Goal: Information Seeking & Learning: Learn about a topic

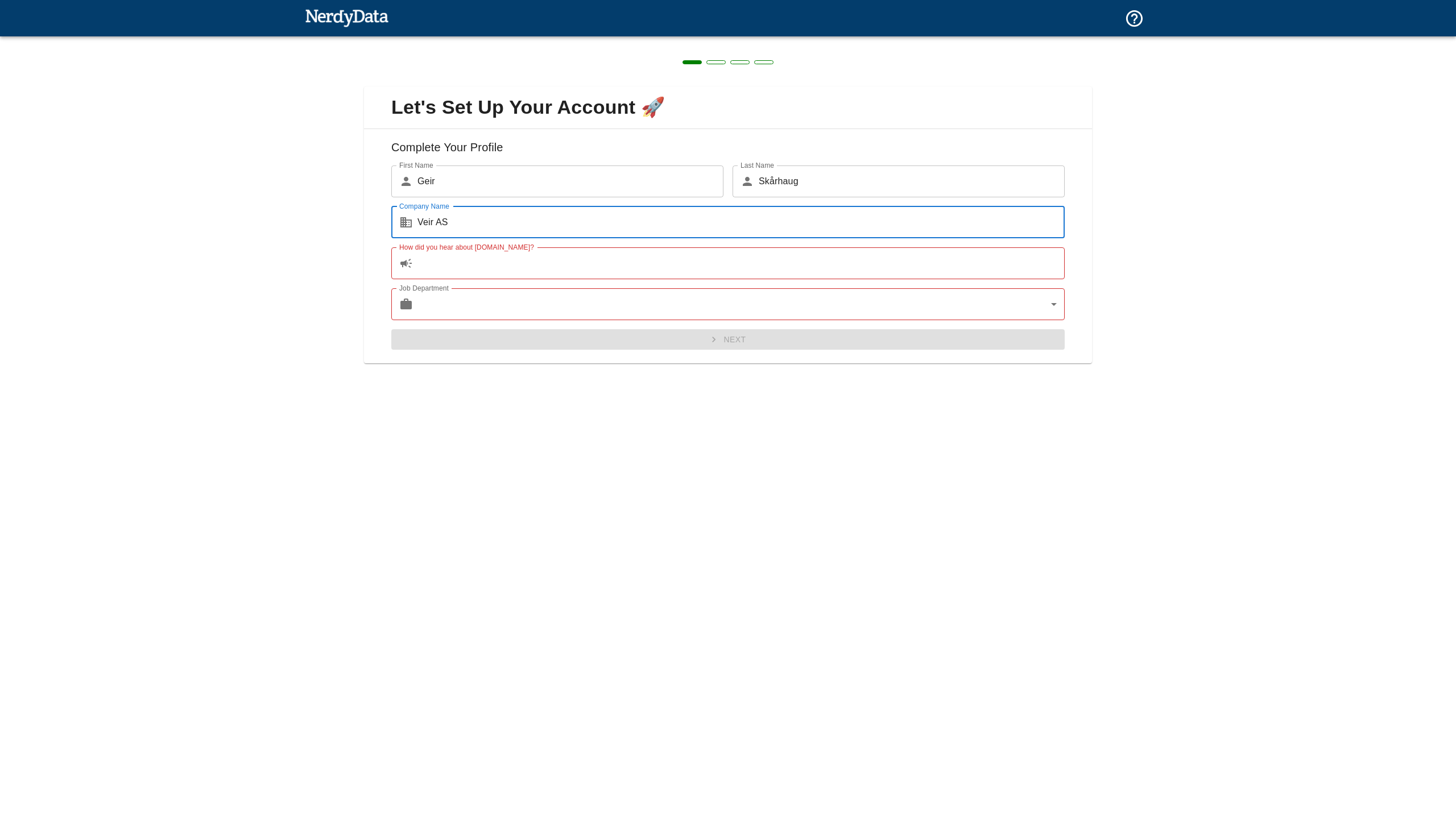
type input "Veir AS"
click at [675, 278] on input "How did you hear about [DOMAIN_NAME]?" at bounding box center [741, 263] width 647 height 32
click at [694, 348] on div "Next" at bounding box center [723, 335] width 682 height 30
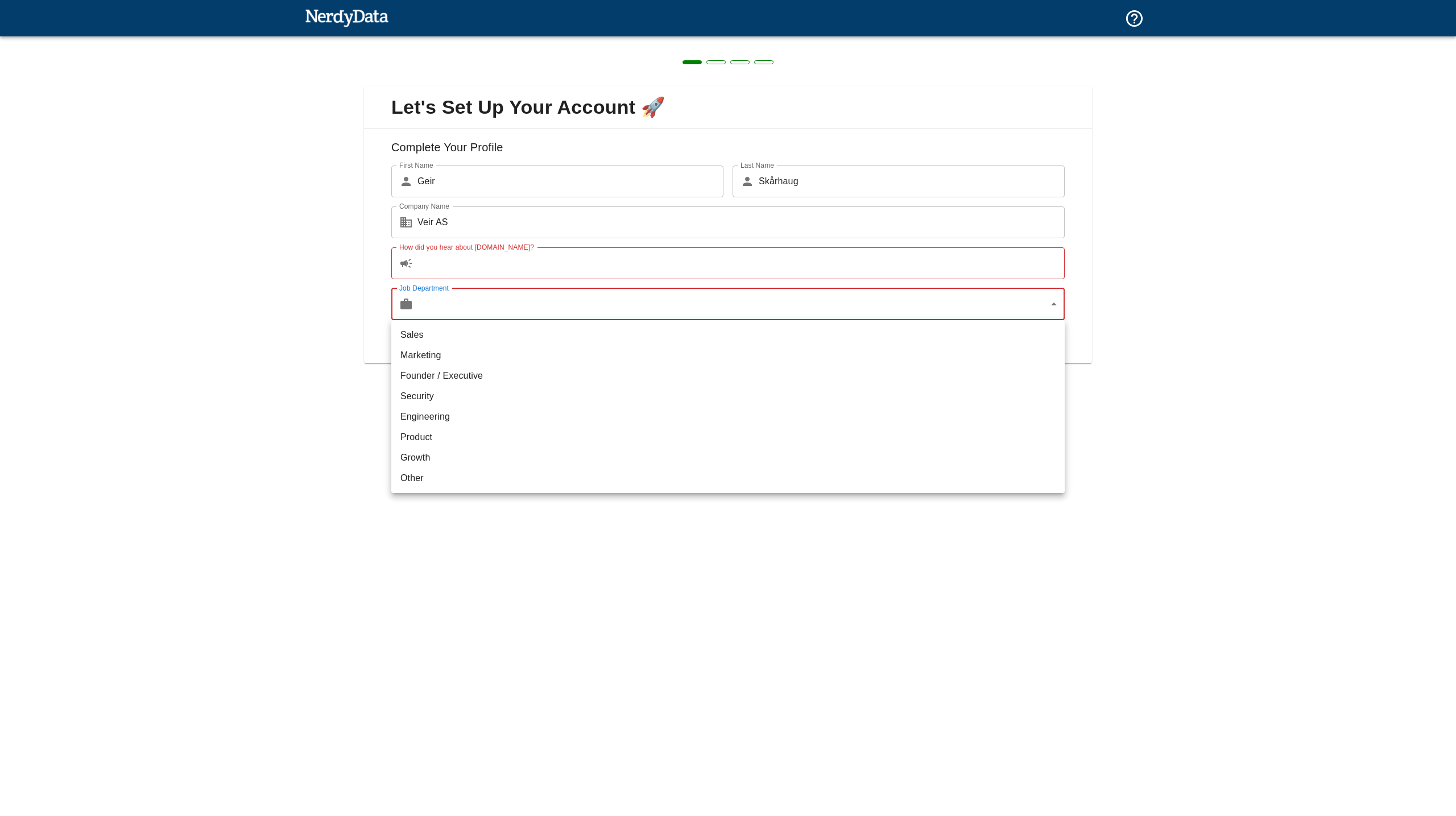
click at [702, 40] on body "Technologies Domains Pricing Products Create a Report Create a list of websites…" at bounding box center [728, 20] width 1456 height 40
click at [674, 372] on li "Founder / Executive" at bounding box center [728, 376] width 674 height 20
type input "exec"
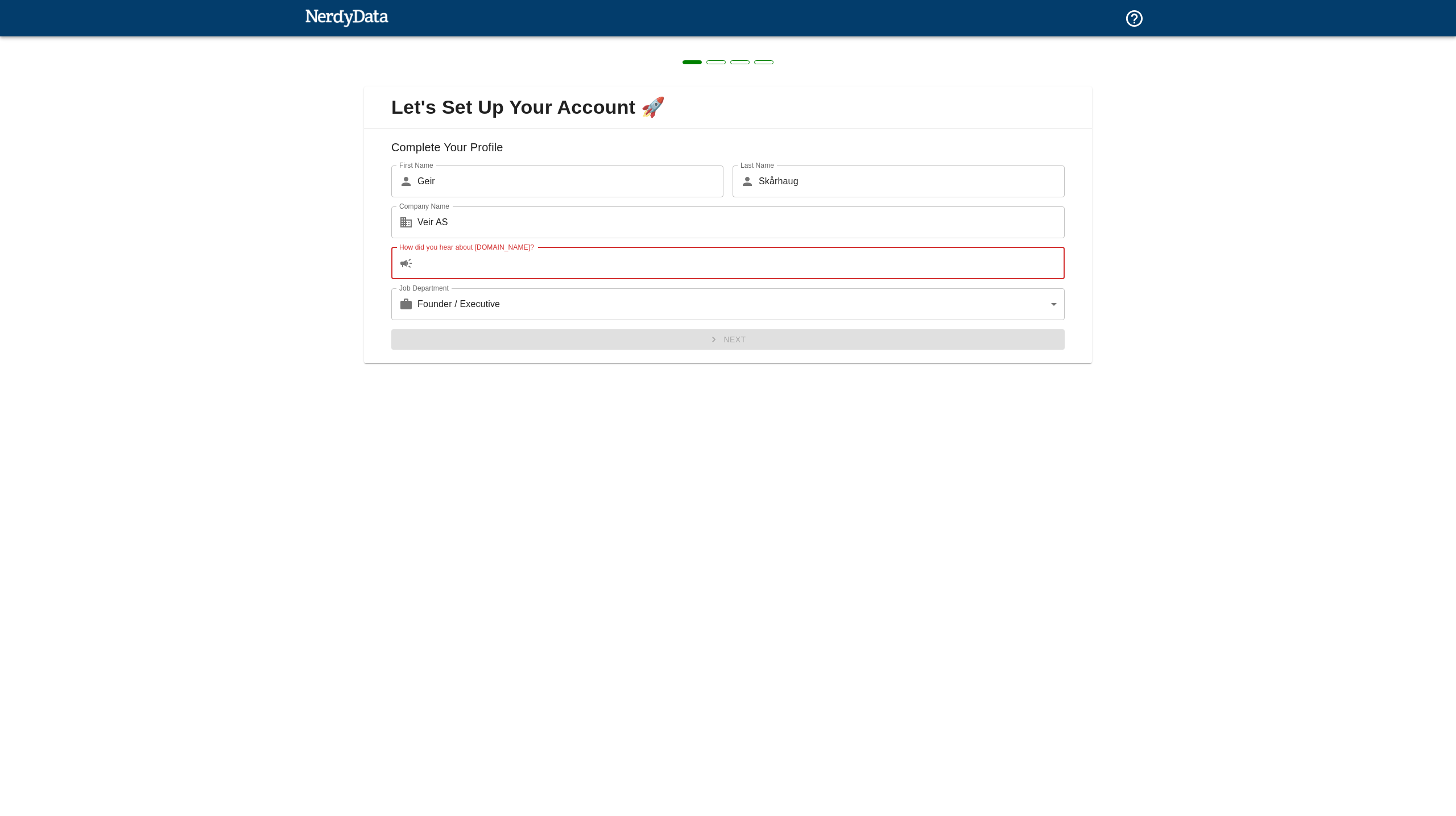
click at [647, 254] on input "How did you hear about [DOMAIN_NAME]?" at bounding box center [741, 263] width 647 height 32
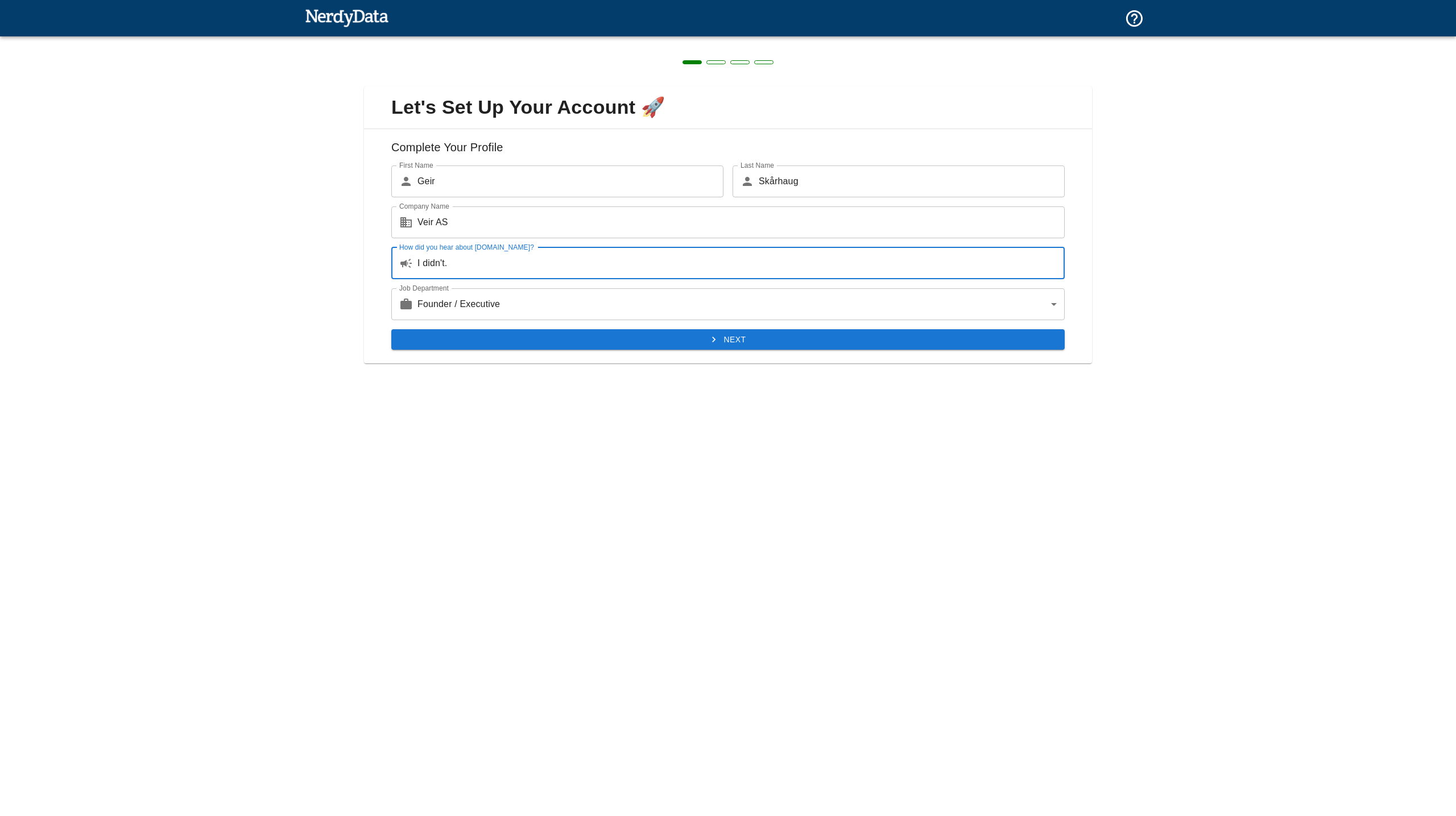
type input "I didn't."
click at [643, 343] on button "Next" at bounding box center [728, 340] width 674 height 21
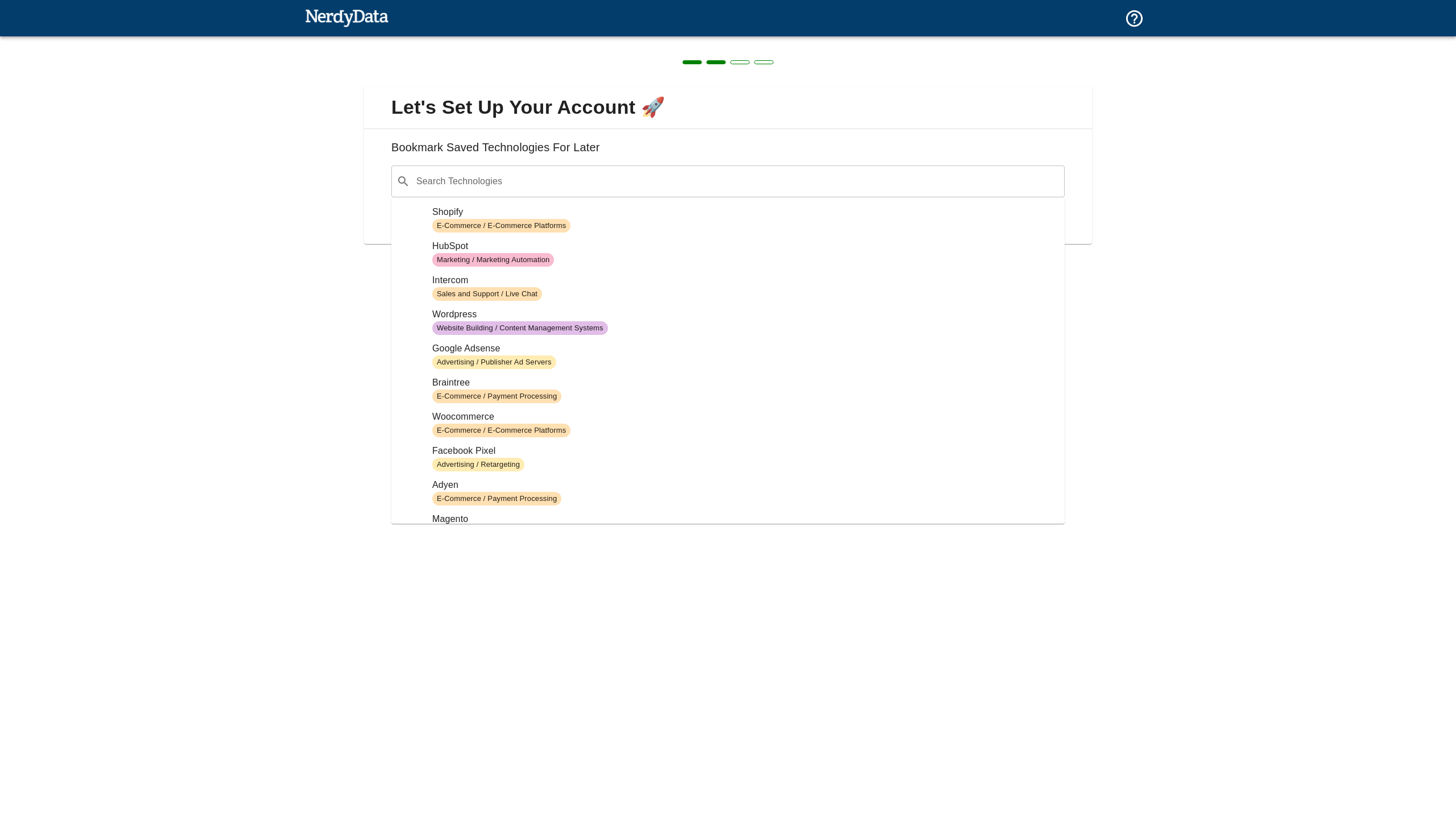
click at [740, 193] on div "​ Search Technologies" at bounding box center [728, 182] width 674 height 32
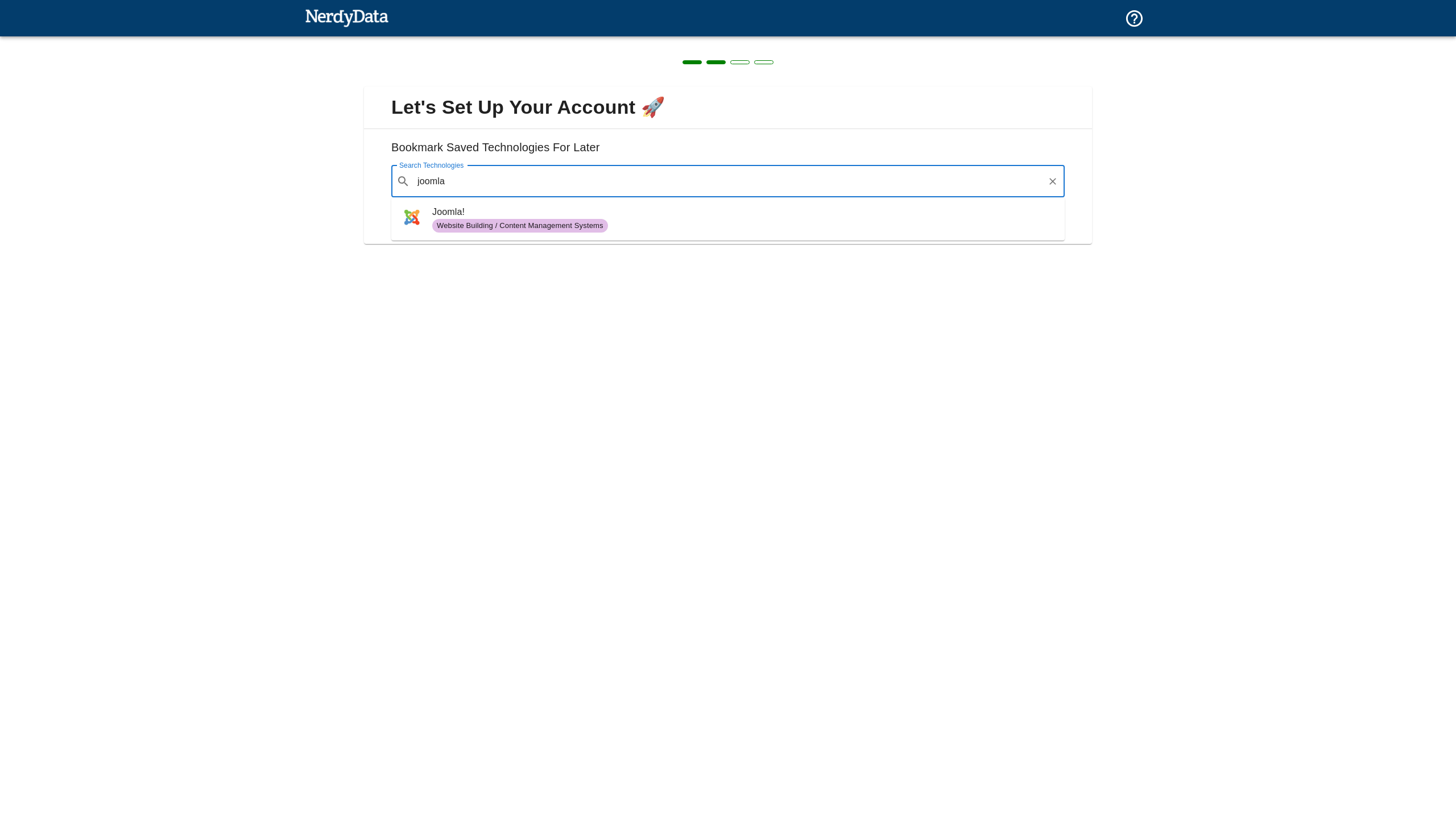
click at [658, 206] on span "Joomla!" at bounding box center [744, 212] width 623 height 14
type input "joomla"
click at [1035, 218] on button "Next" at bounding box center [1040, 218] width 49 height 24
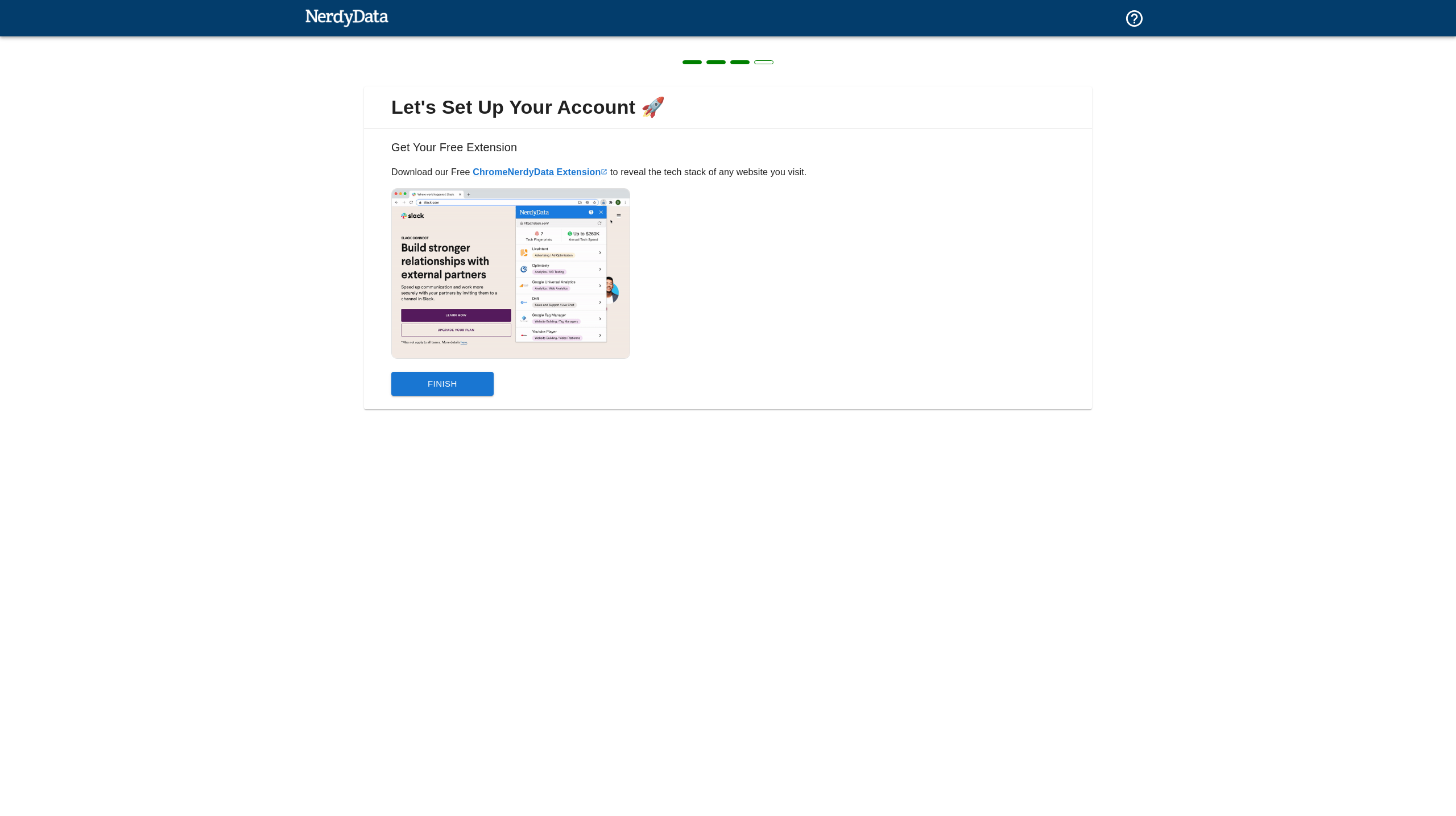
click at [448, 389] on button "Finish" at bounding box center [443, 384] width 102 height 24
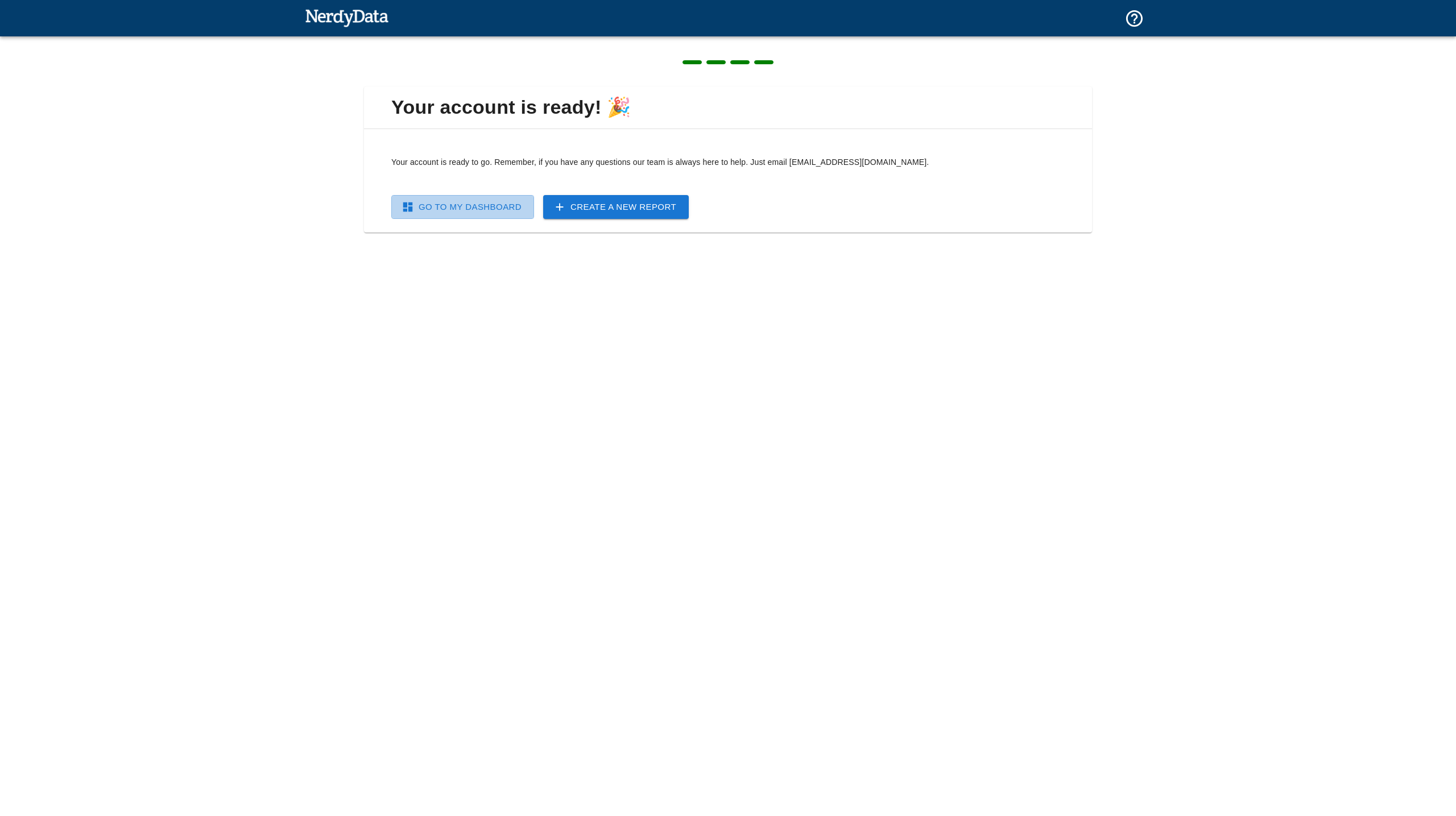
click at [484, 211] on link "Go To My Dashboard" at bounding box center [463, 207] width 143 height 24
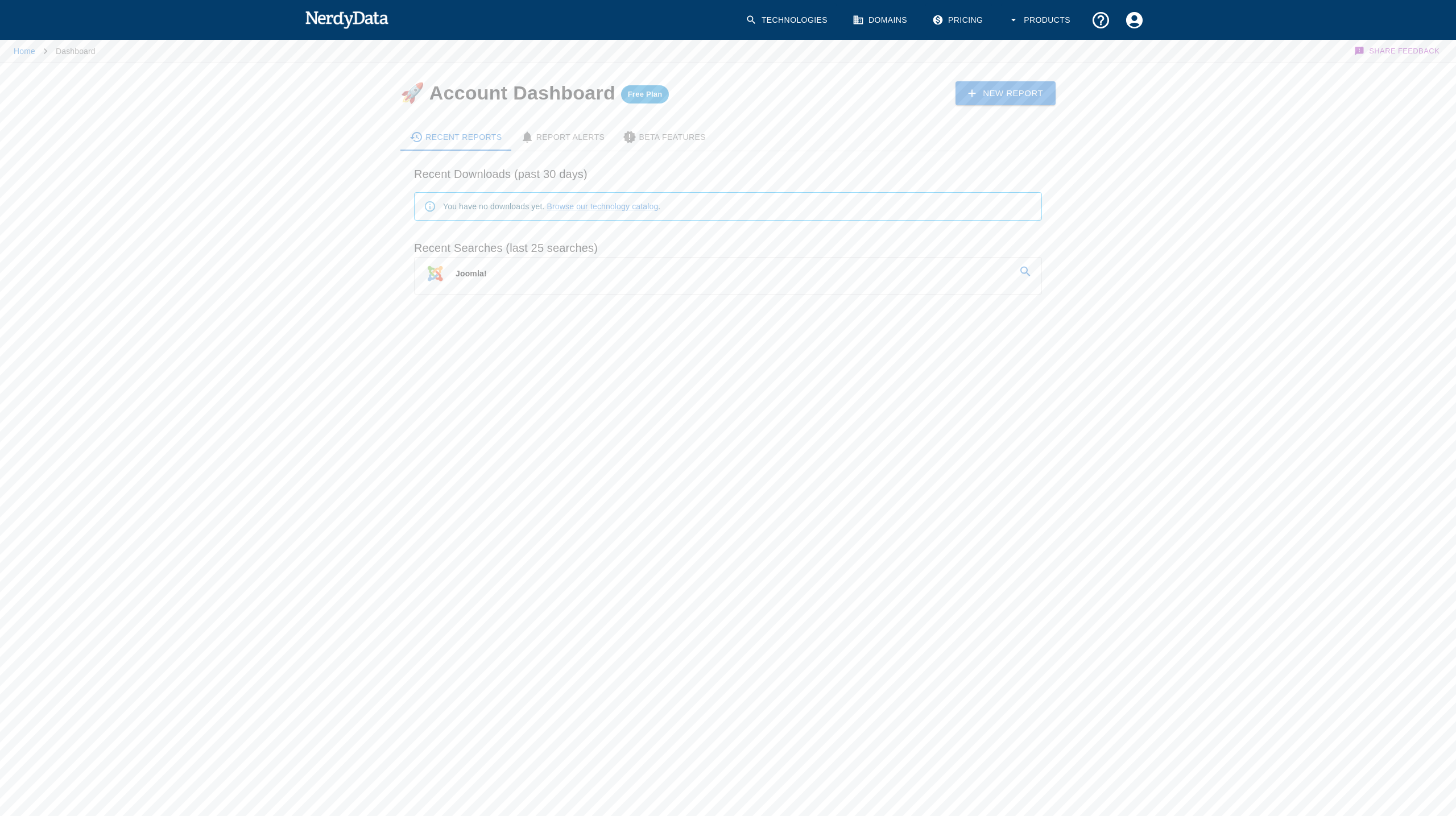
click at [507, 278] on link "Joomla!" at bounding box center [728, 273] width 627 height 32
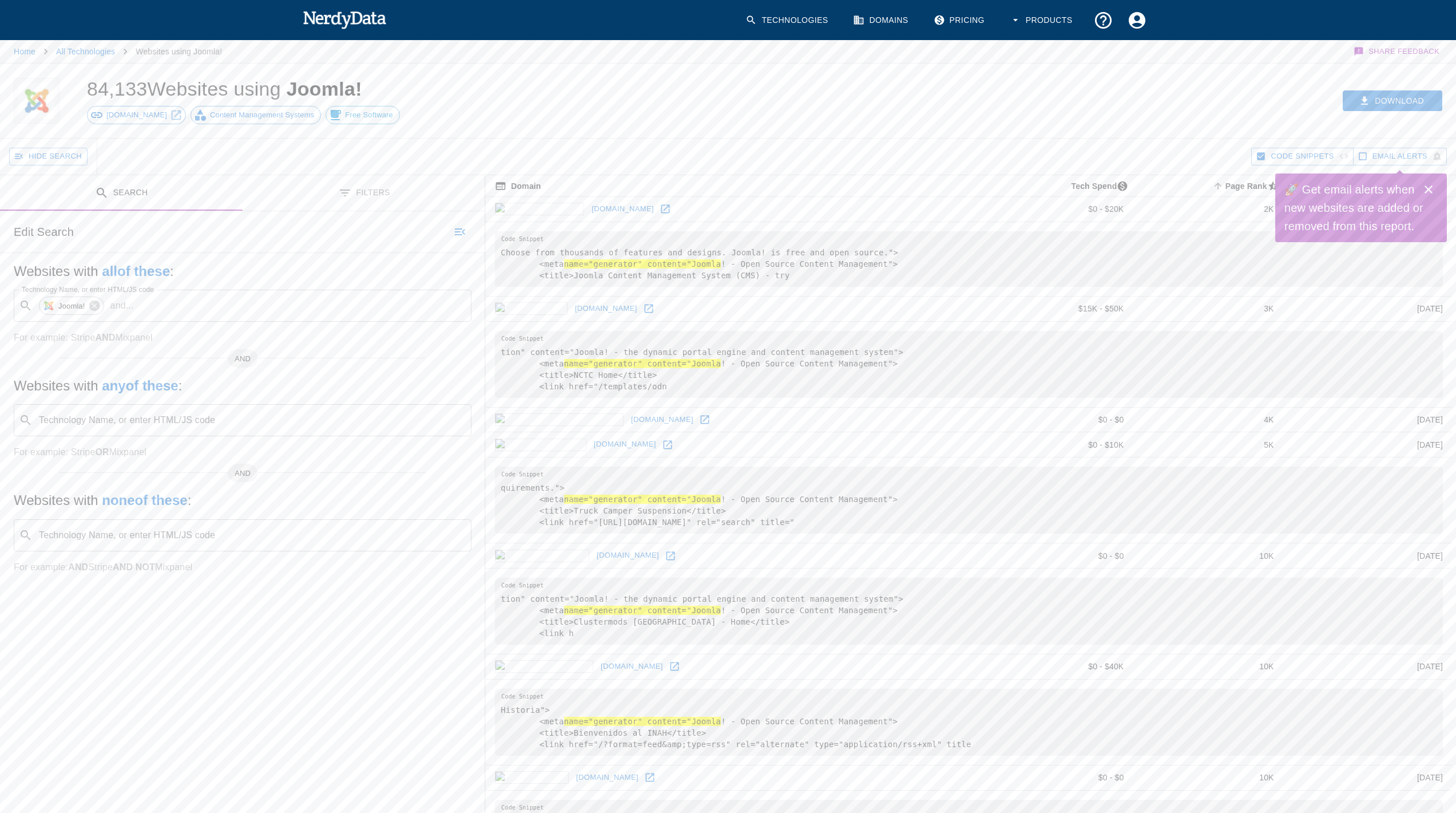
click at [366, 195] on button "Filters" at bounding box center [364, 193] width 243 height 36
click at [190, 544] on input "Filter Countries" at bounding box center [233, 544] width 441 height 16
type input "nor"
click at [158, 577] on li "Norway (289)" at bounding box center [242, 574] width 467 height 29
checkbox input "true"
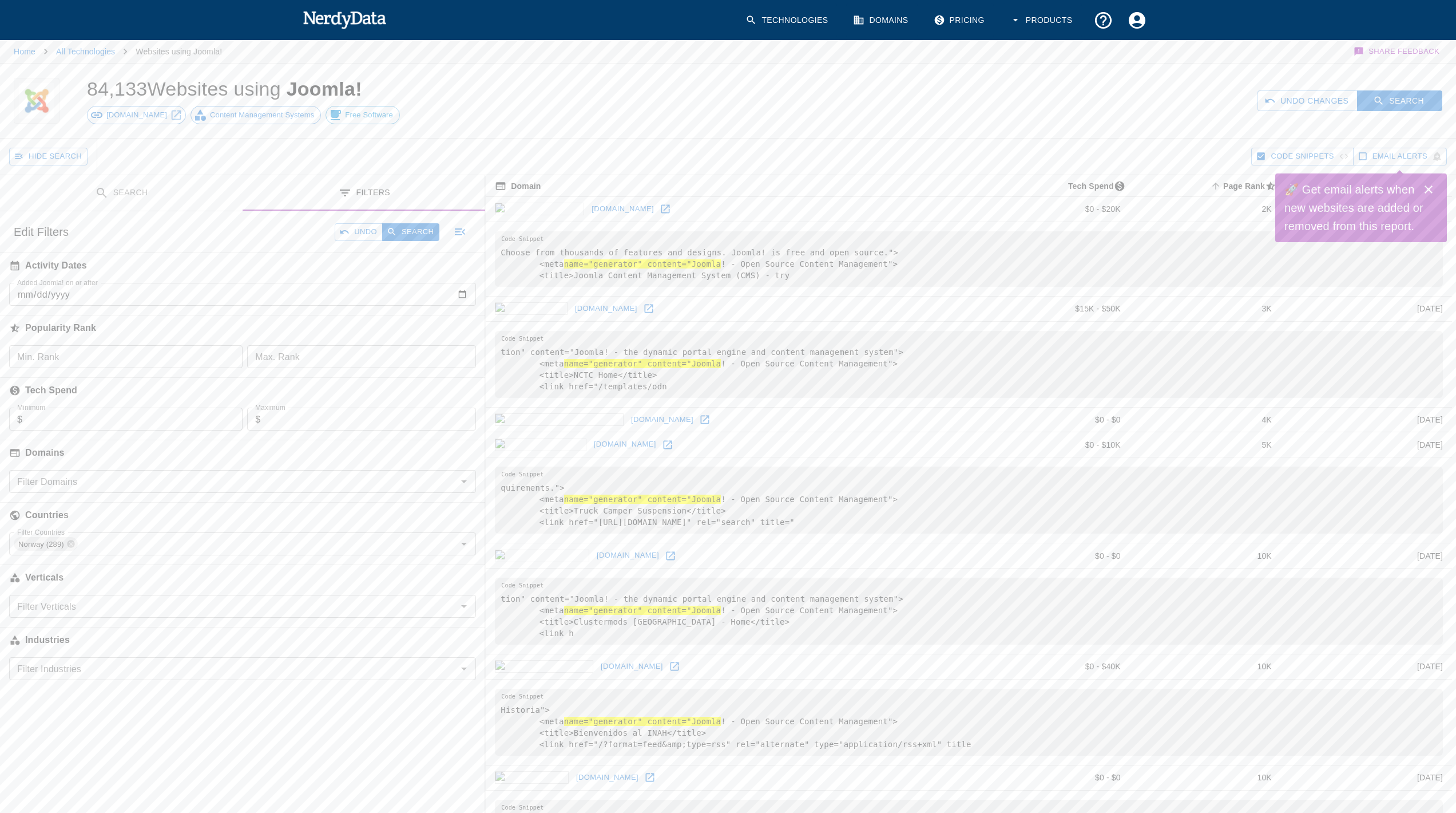
click at [411, 229] on button "Search" at bounding box center [411, 232] width 57 height 18
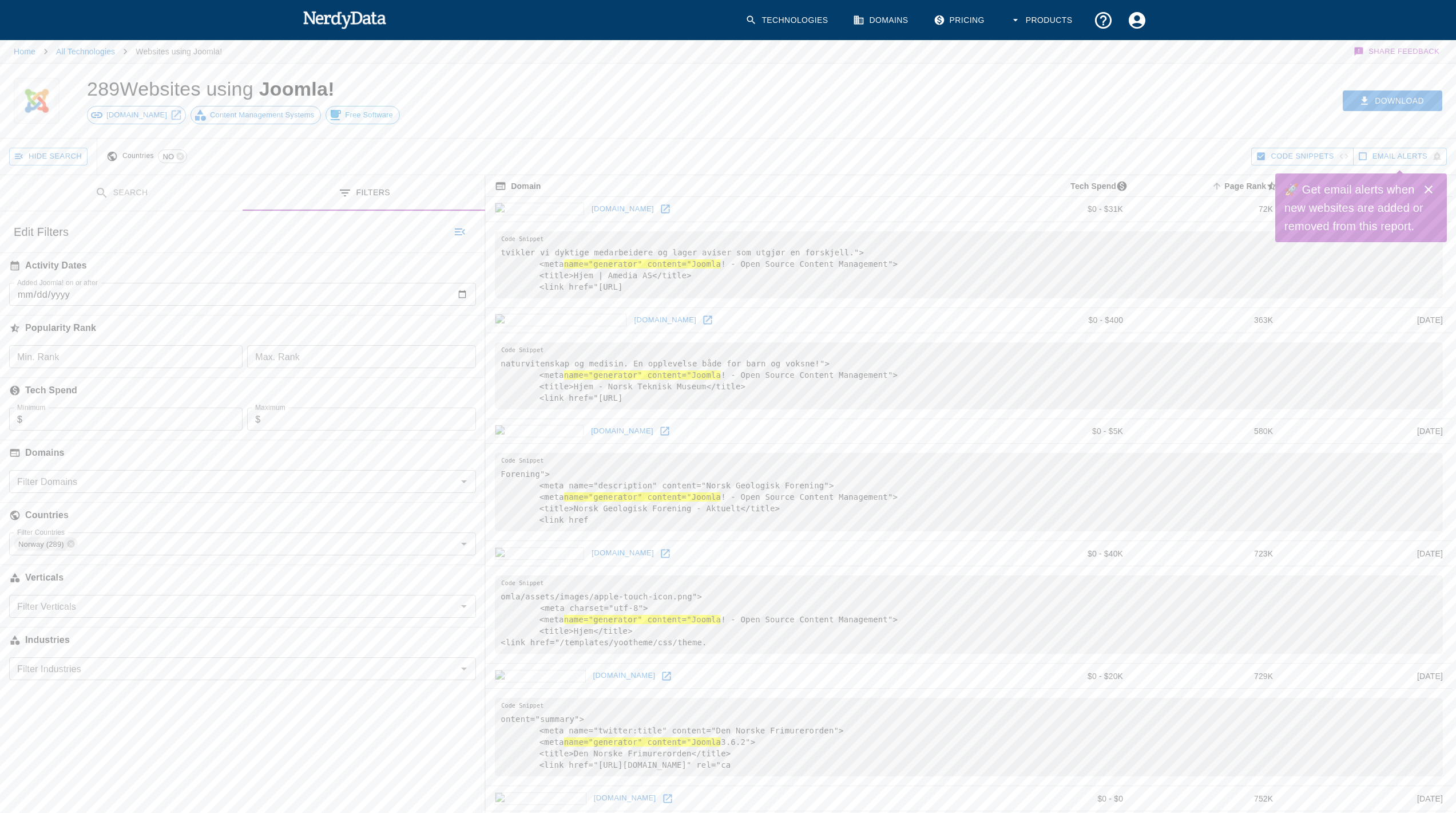
click at [589, 209] on link "[DOMAIN_NAME]" at bounding box center [623, 209] width 68 height 18
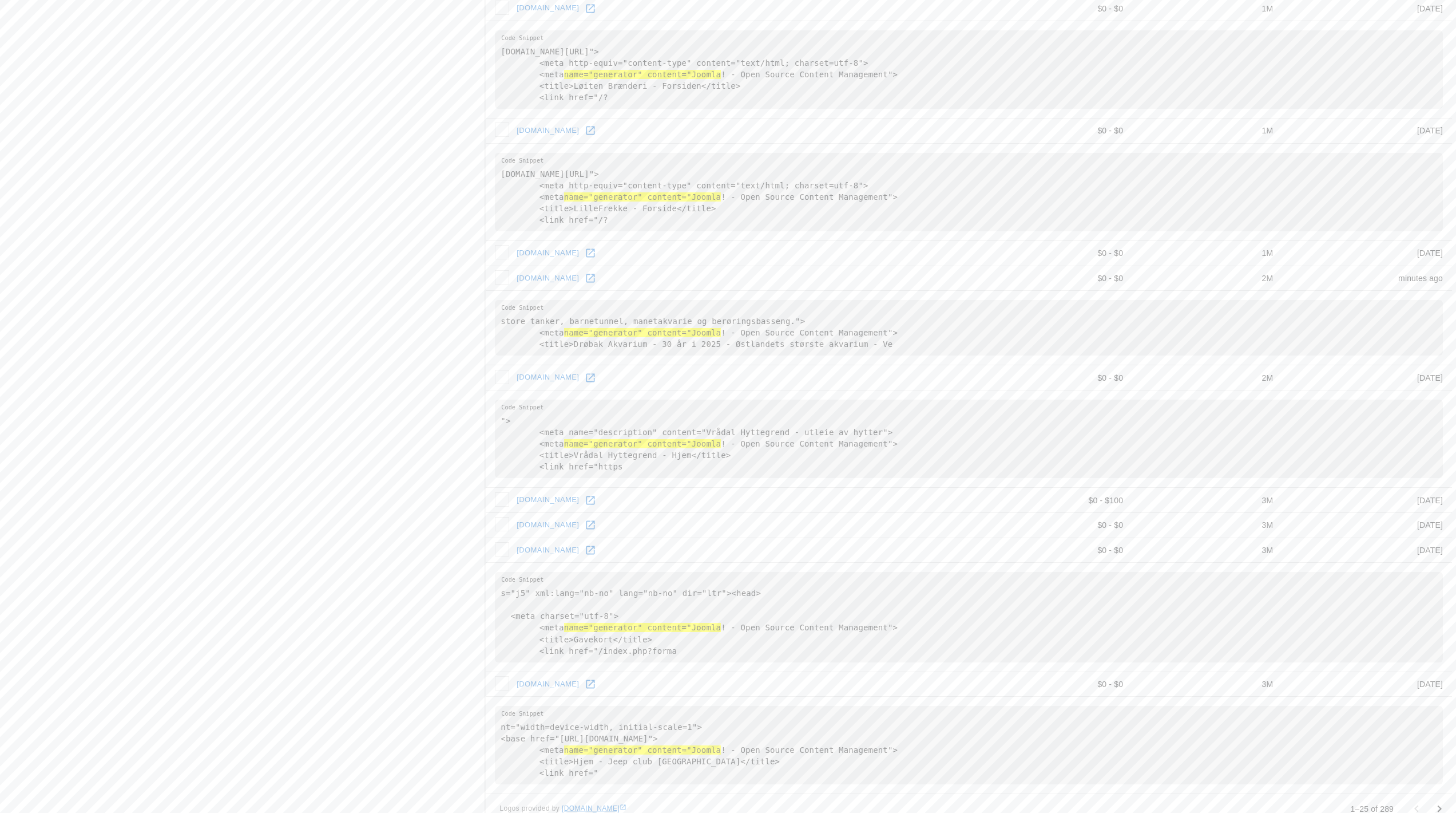
scroll to position [2088, 0]
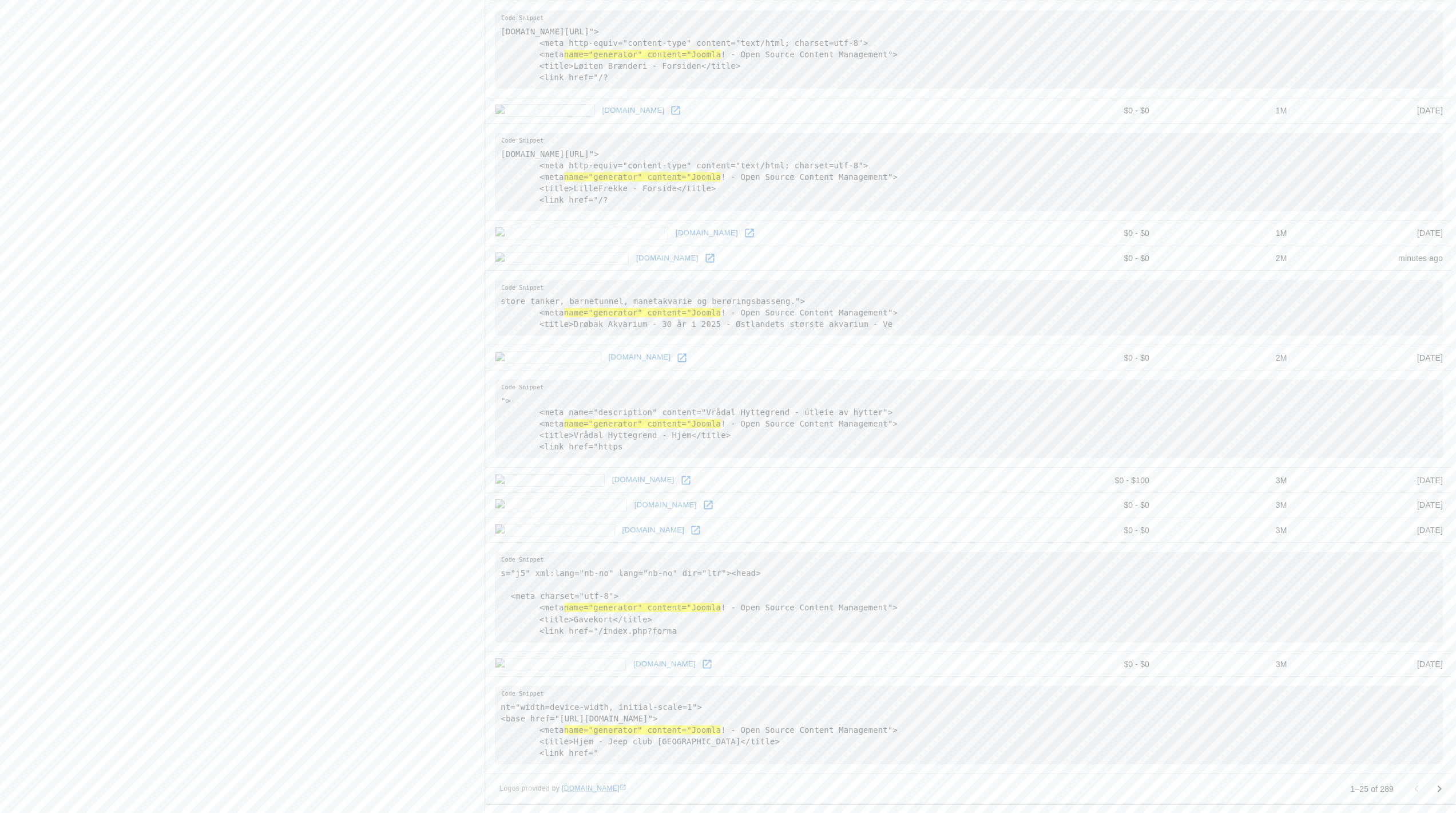
click at [1441, 787] on icon "Go to next page" at bounding box center [1439, 789] width 14 height 14
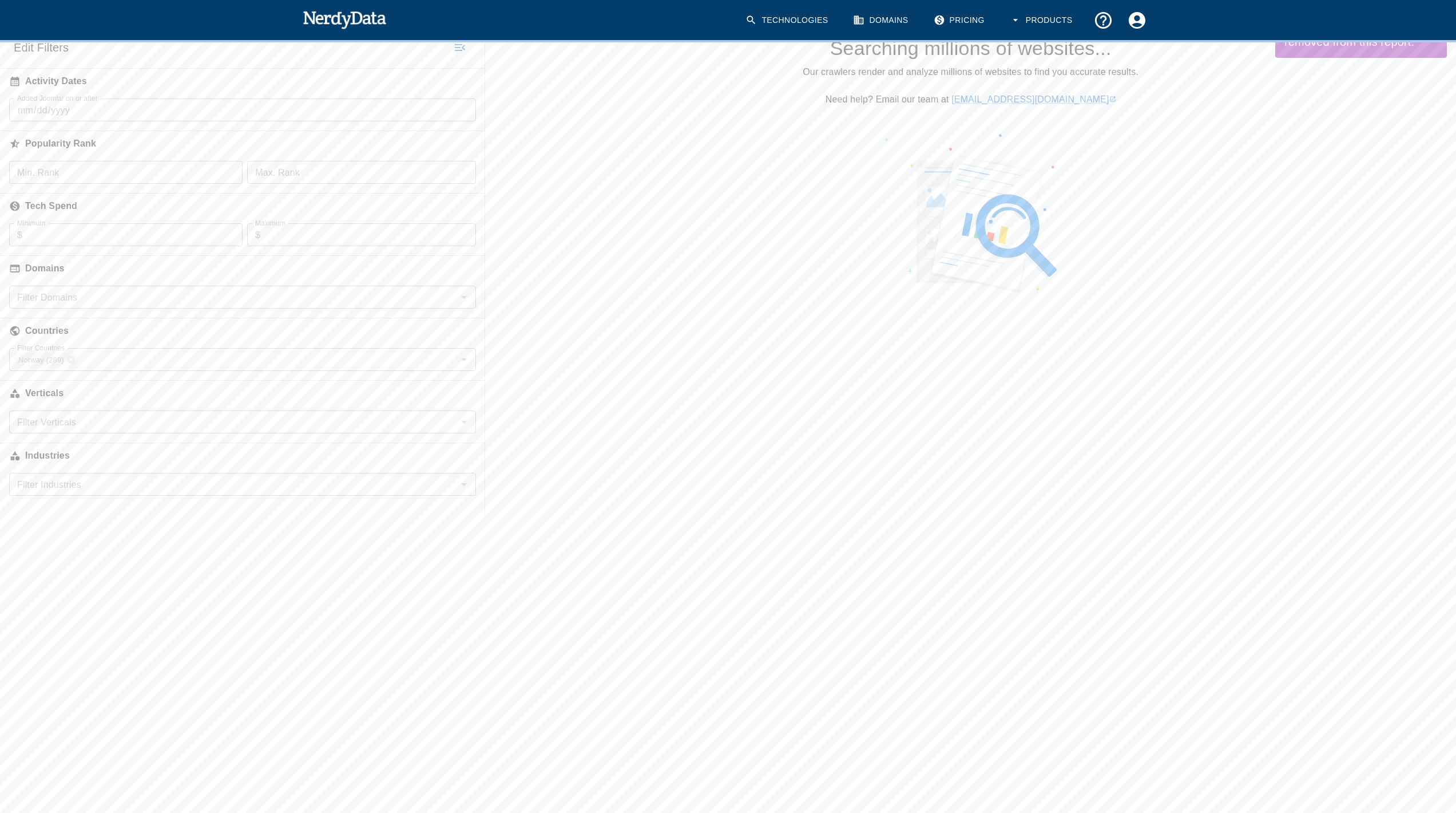
scroll to position [0, 0]
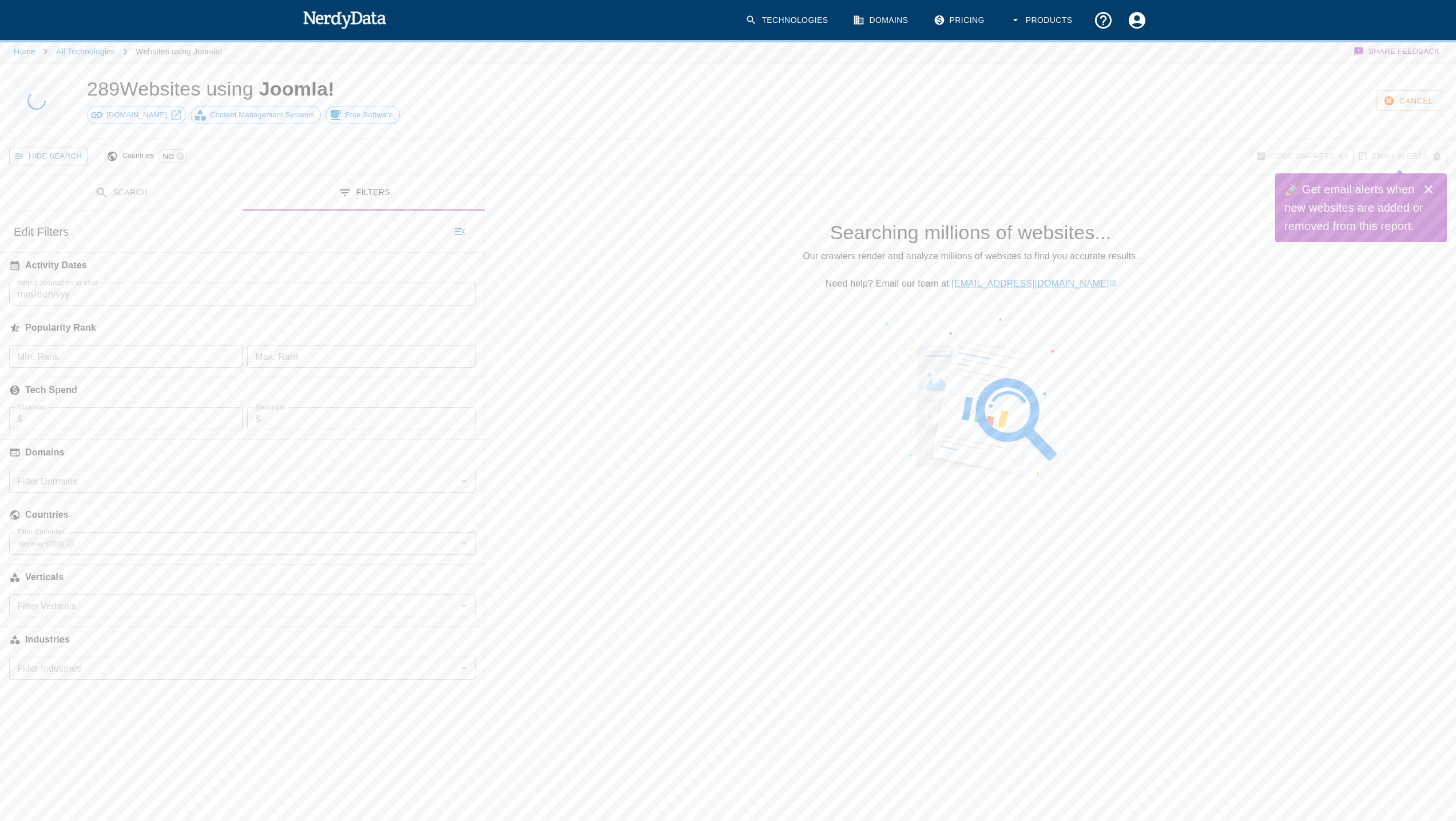
click at [1427, 185] on icon "Close" at bounding box center [1428, 189] width 14 height 14
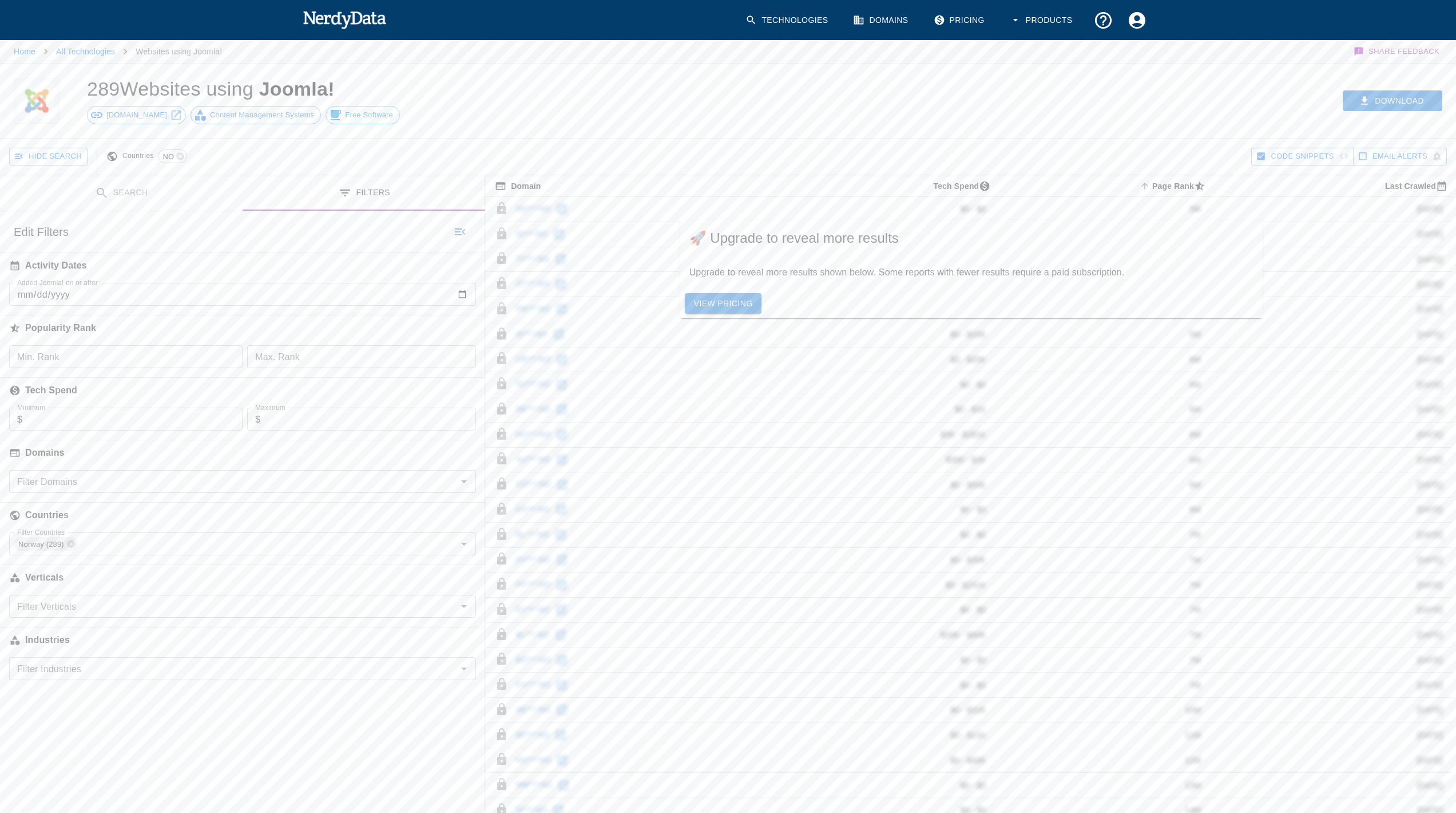
click at [867, 134] on div "Download" at bounding box center [1111, 101] width 692 height 74
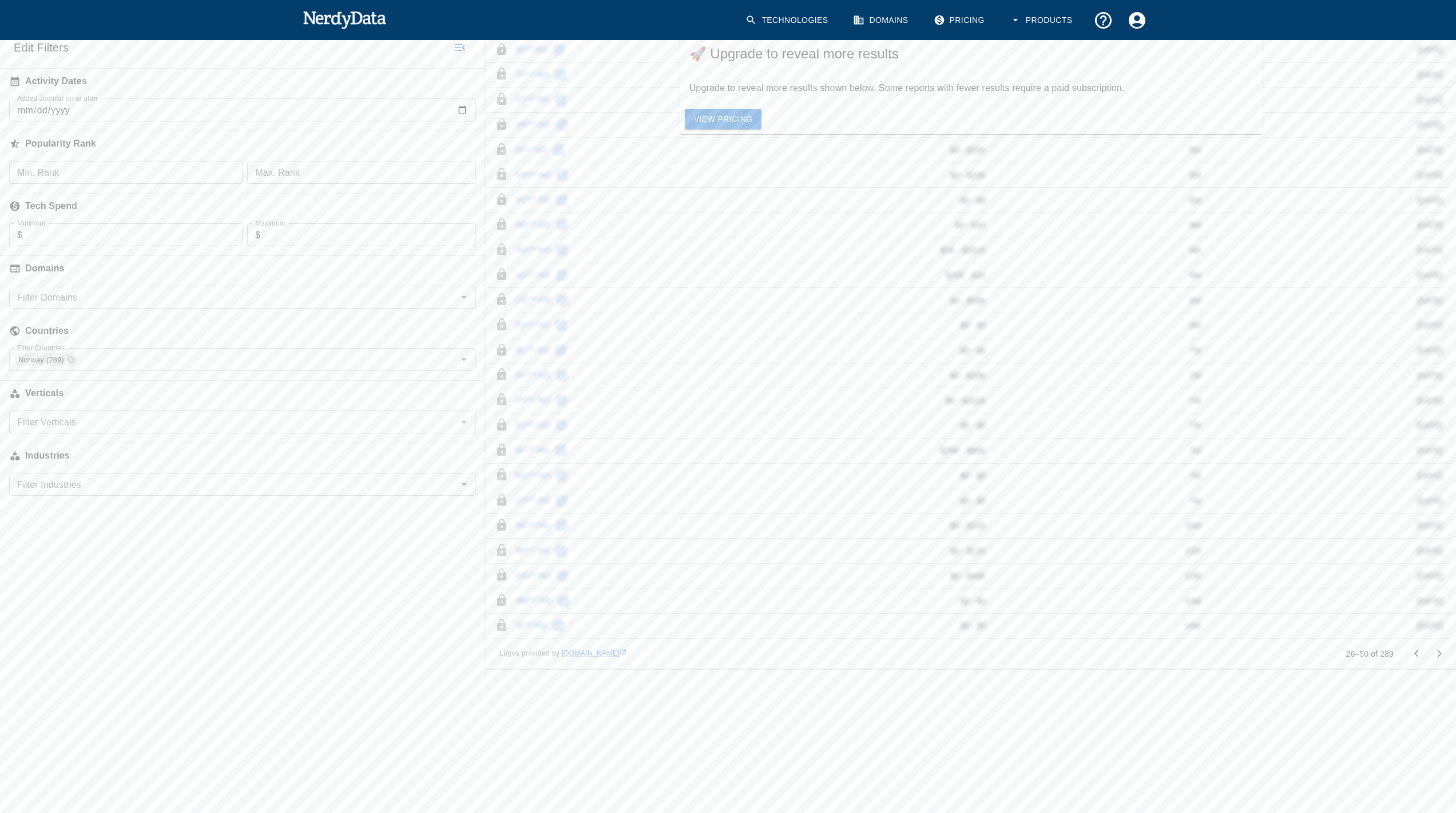
click at [1417, 646] on icon "Go to previous page" at bounding box center [1416, 653] width 14 height 14
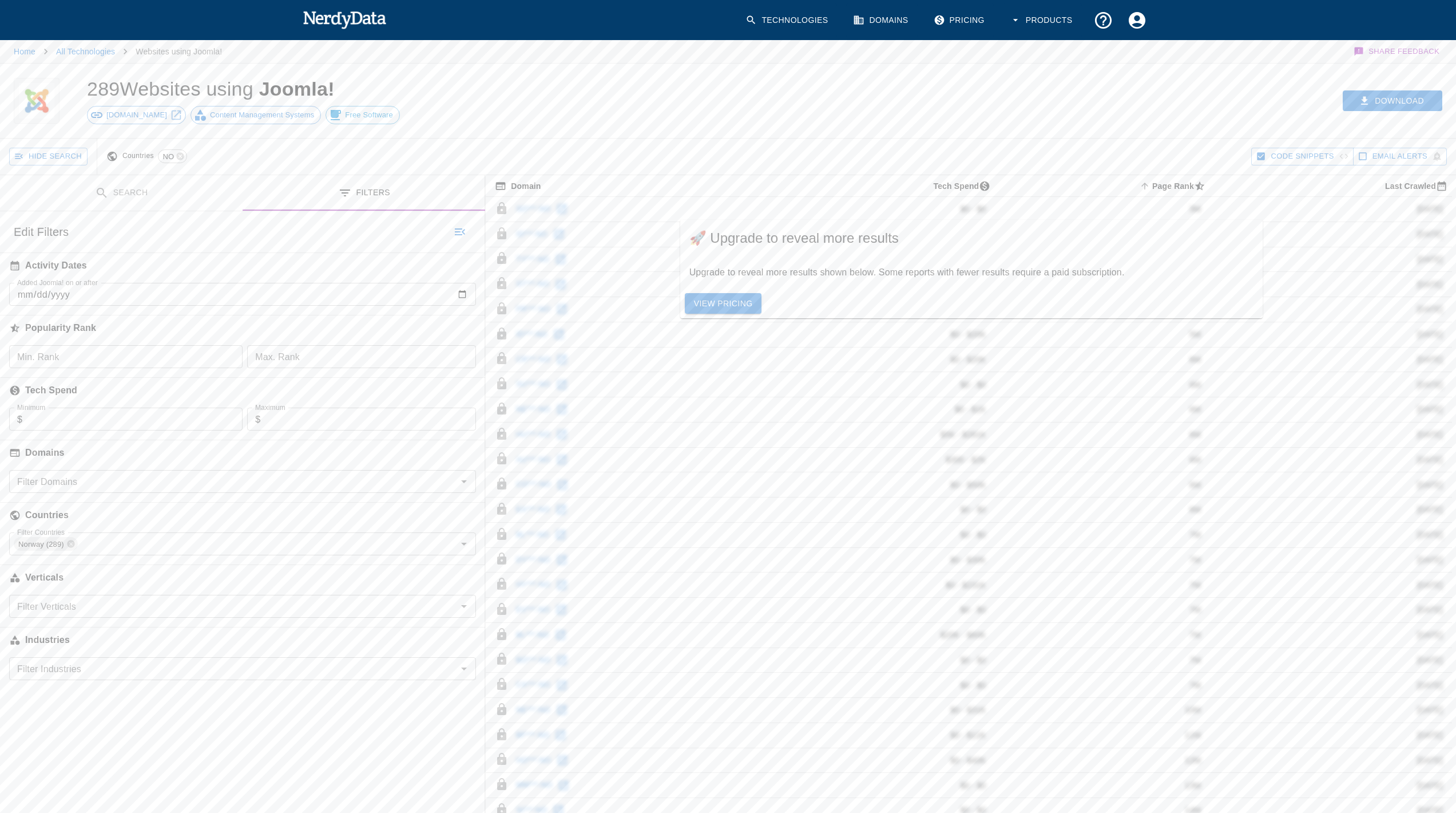
click at [784, 138] on hr at bounding box center [728, 138] width 1456 height 1
